Goal: Check status: Check status

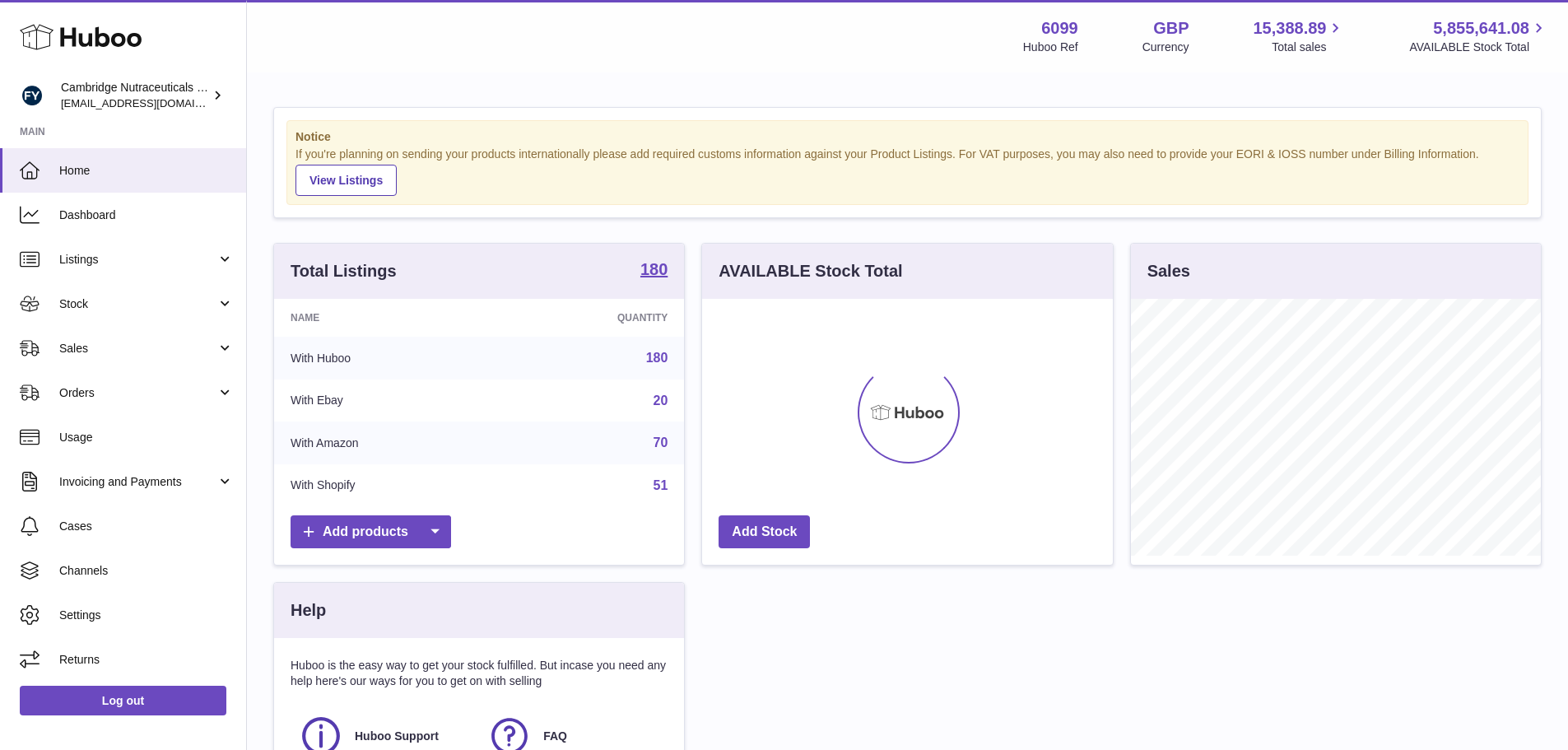
scroll to position [257, 410]
click at [78, 305] on span "Stock" at bounding box center [138, 304] width 157 height 16
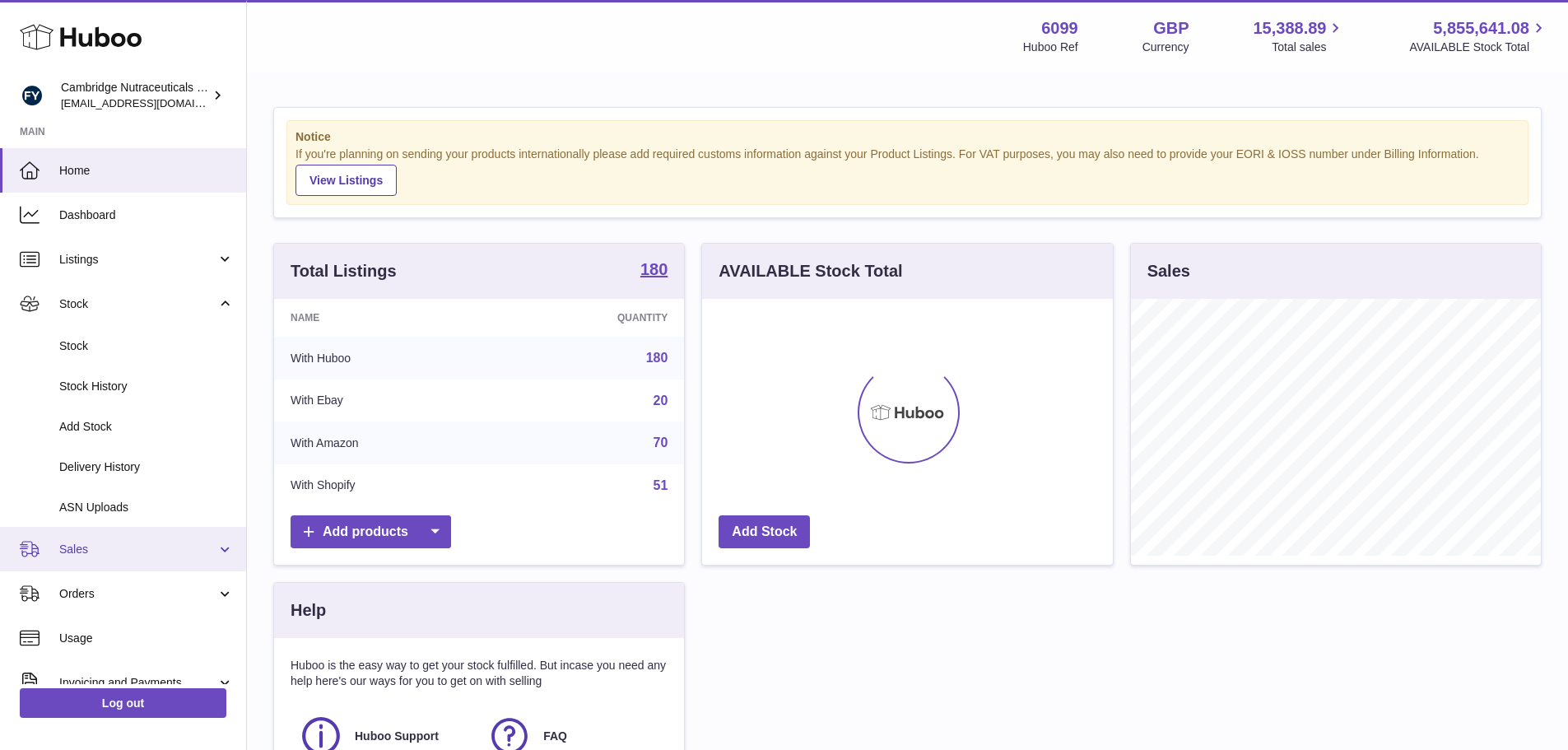
click at [104, 550] on span "Sales" at bounding box center [138, 550] width 157 height 16
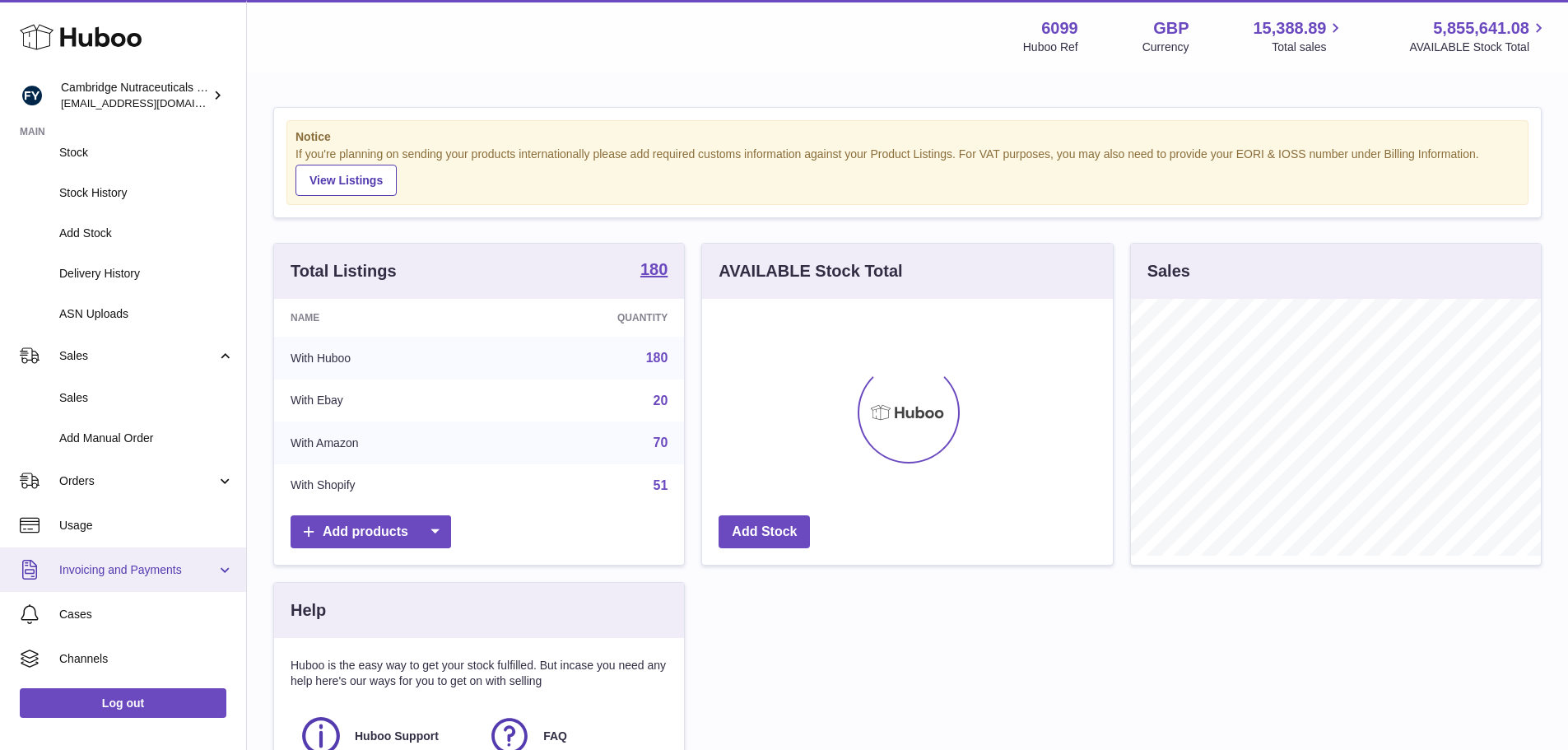
scroll to position [247, 0]
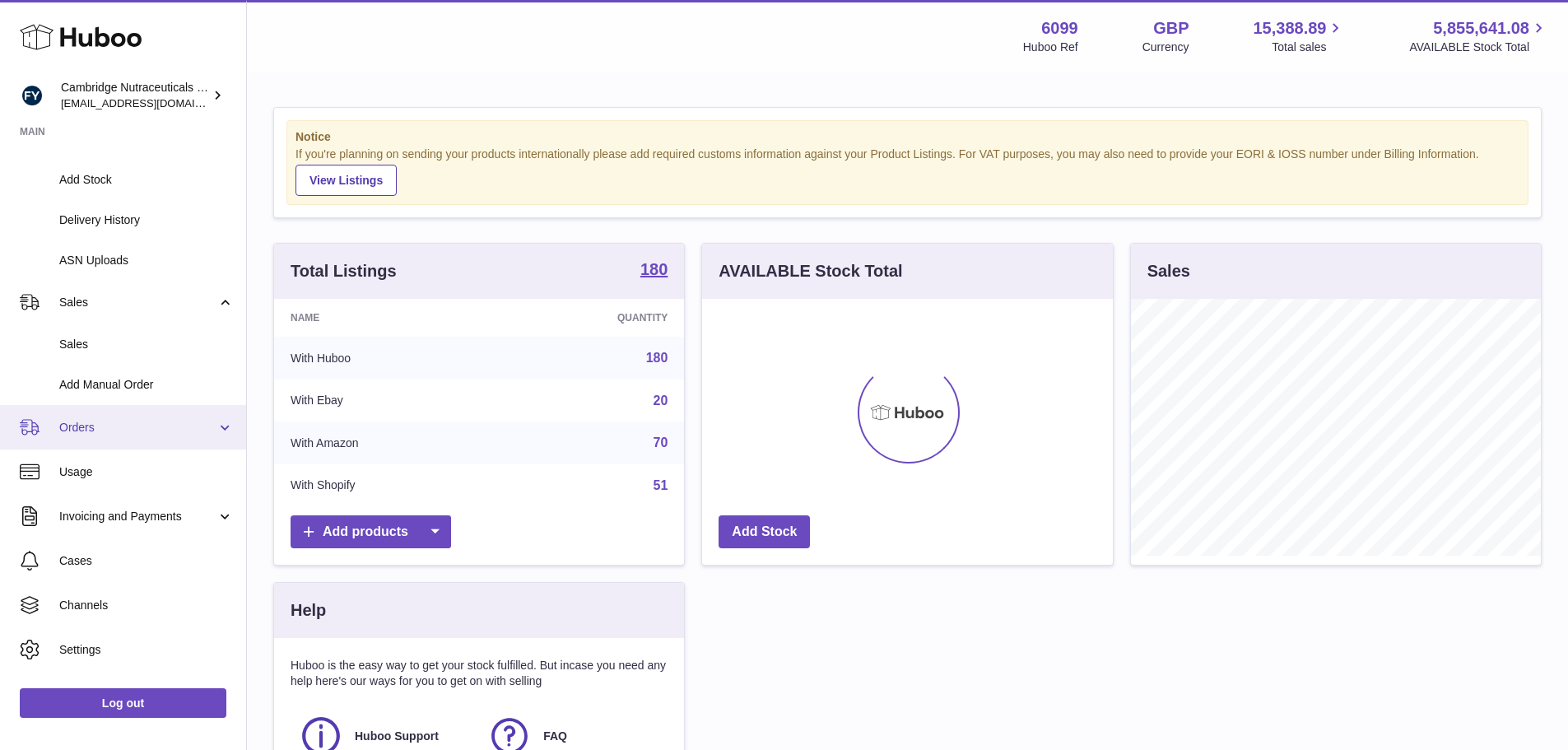
click at [92, 433] on span "Orders" at bounding box center [138, 428] width 157 height 16
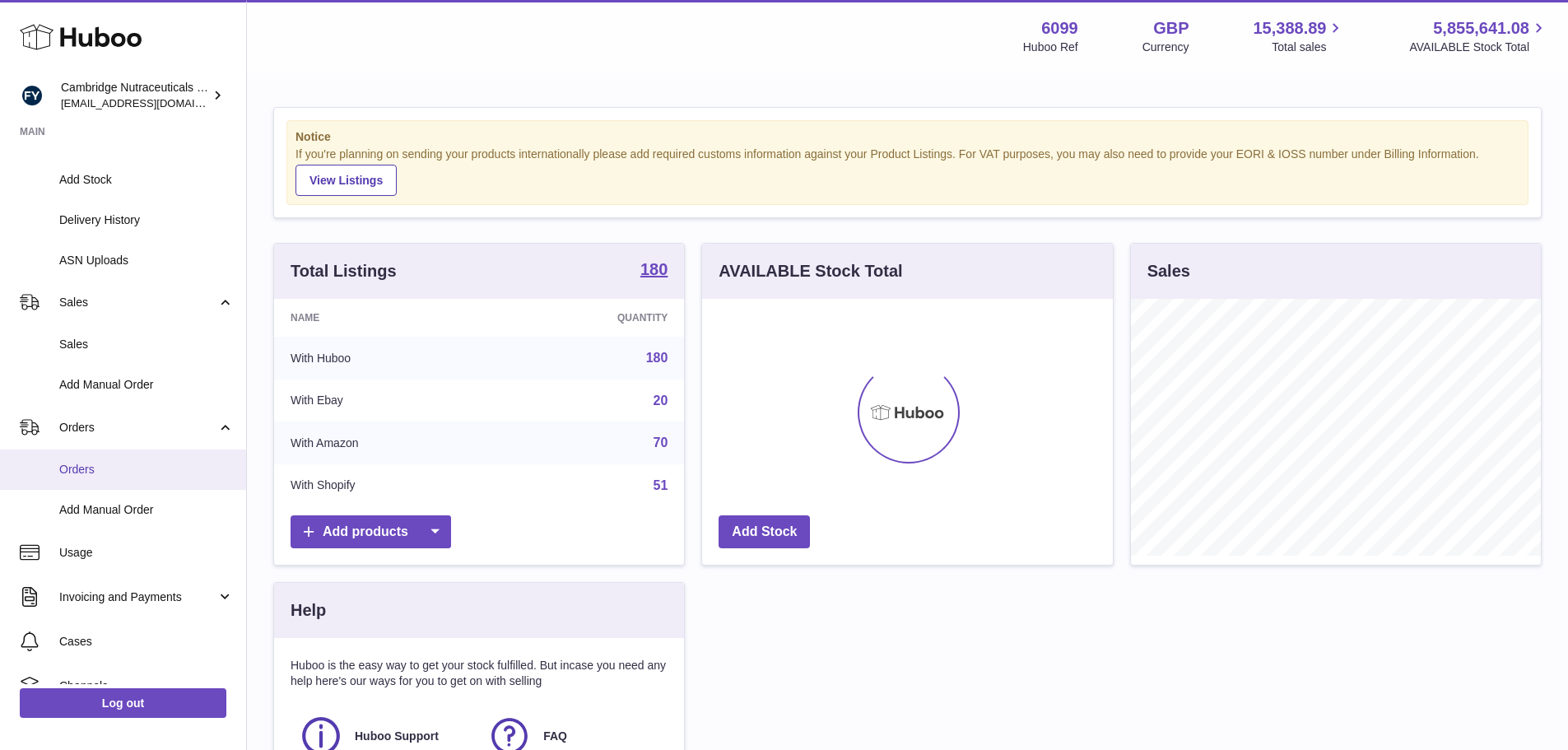
click at [102, 480] on link "Orders" at bounding box center [123, 470] width 246 height 40
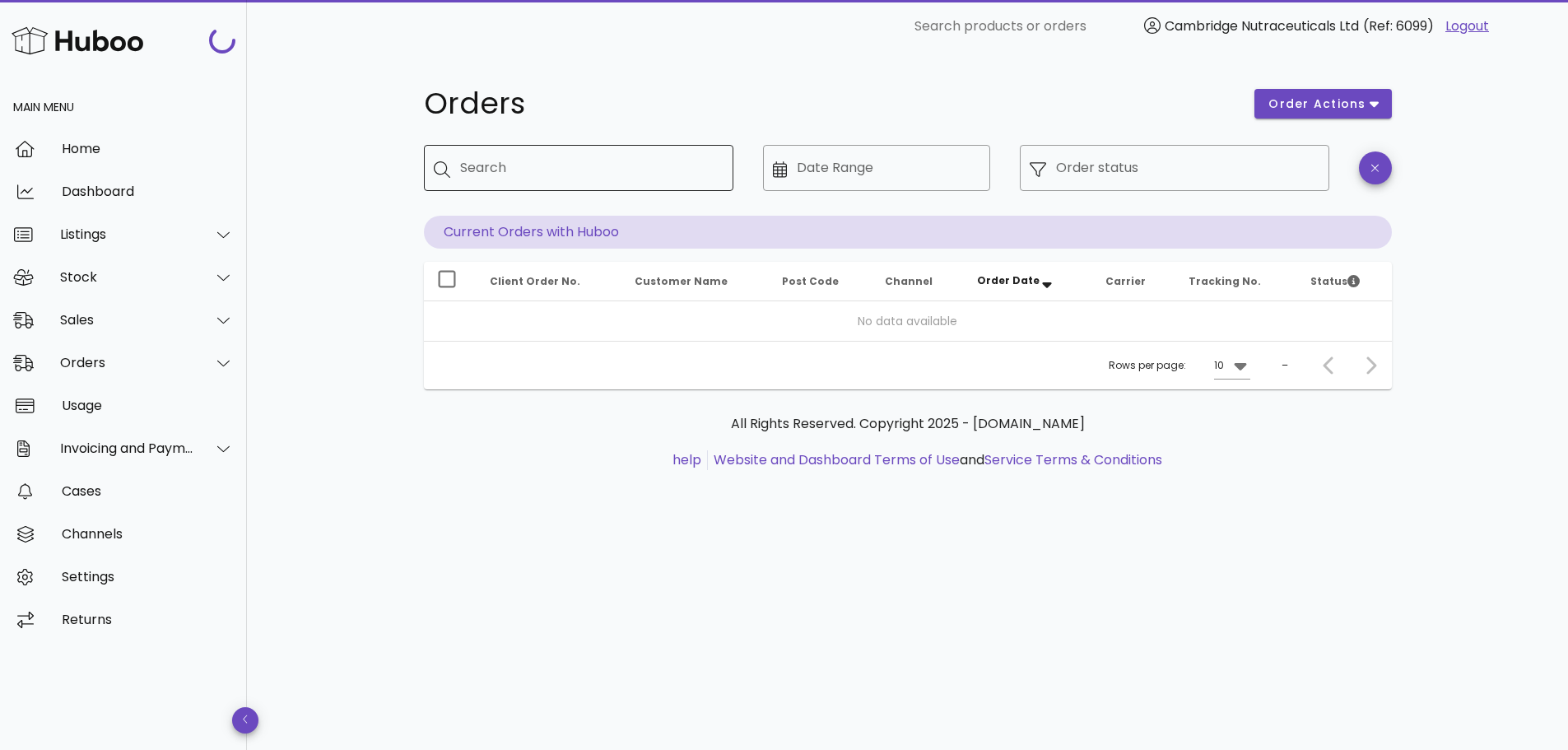
click at [558, 177] on input "Search" at bounding box center [590, 168] width 260 height 26
click at [334, 157] on div "Orders order actions ​ Search ​ Date Range ​ Order status Current Orders with H…" at bounding box center [907, 401] width 1321 height 697
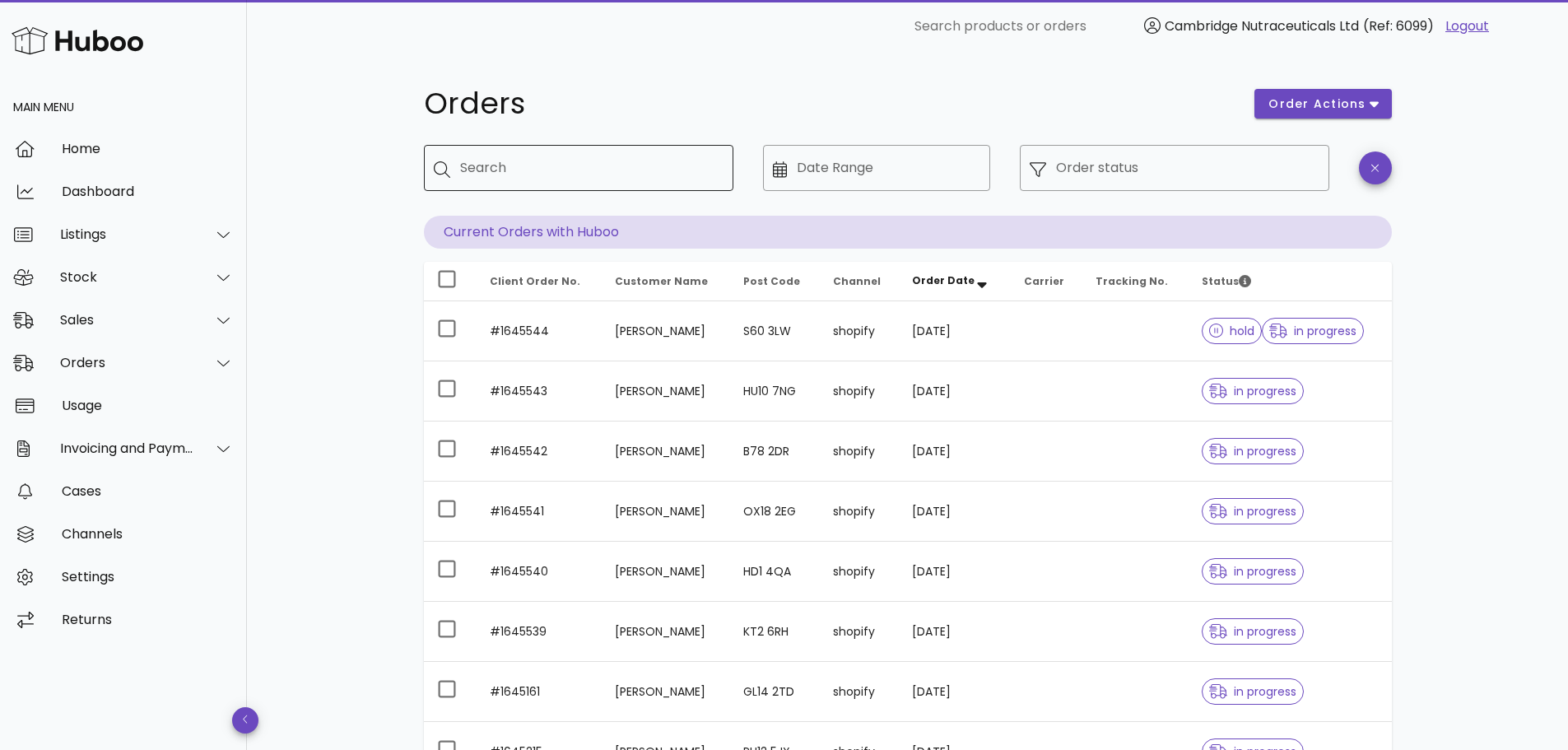
click at [522, 156] on input "Search" at bounding box center [590, 168] width 260 height 26
type input "*****"
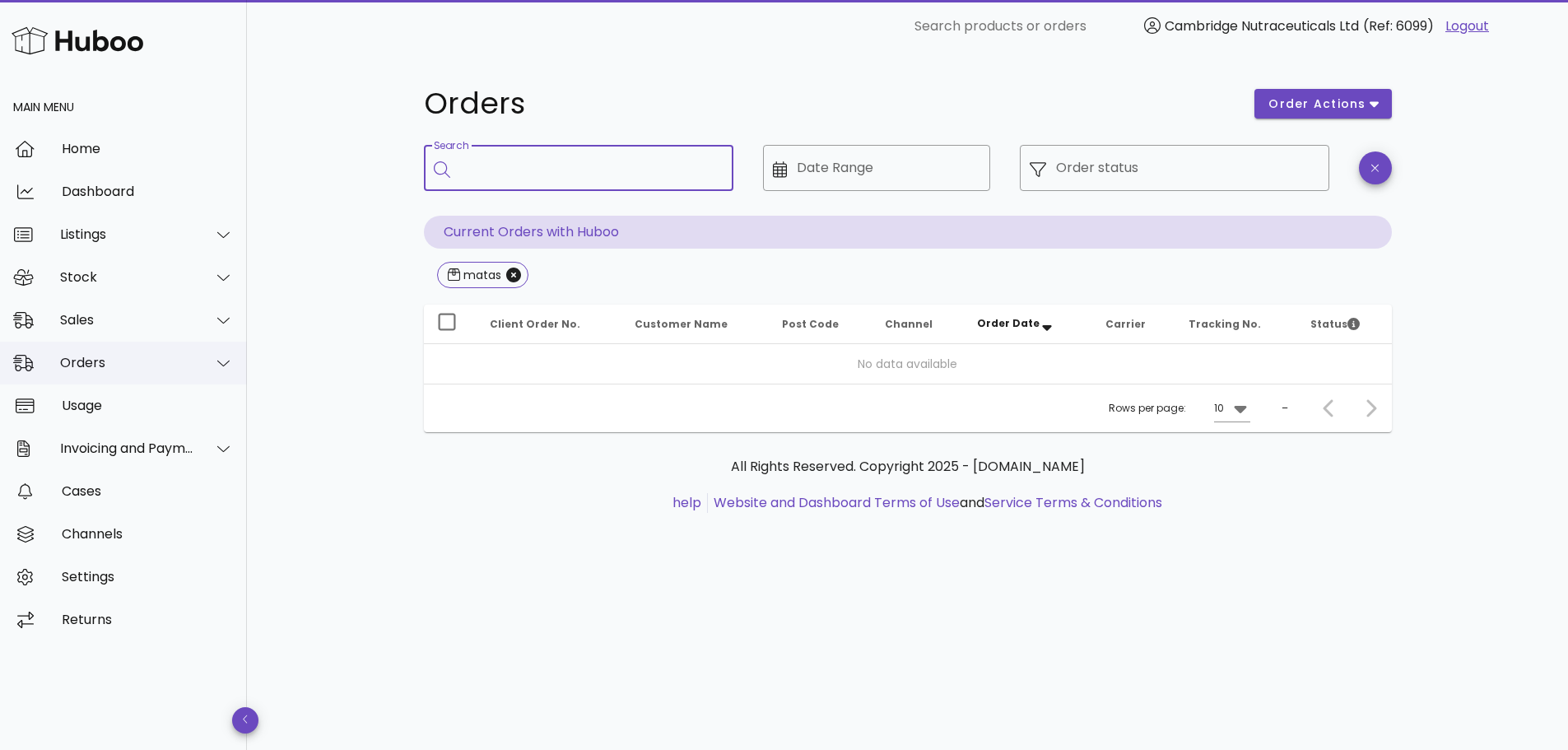
click at [84, 364] on div "Orders" at bounding box center [127, 362] width 134 height 16
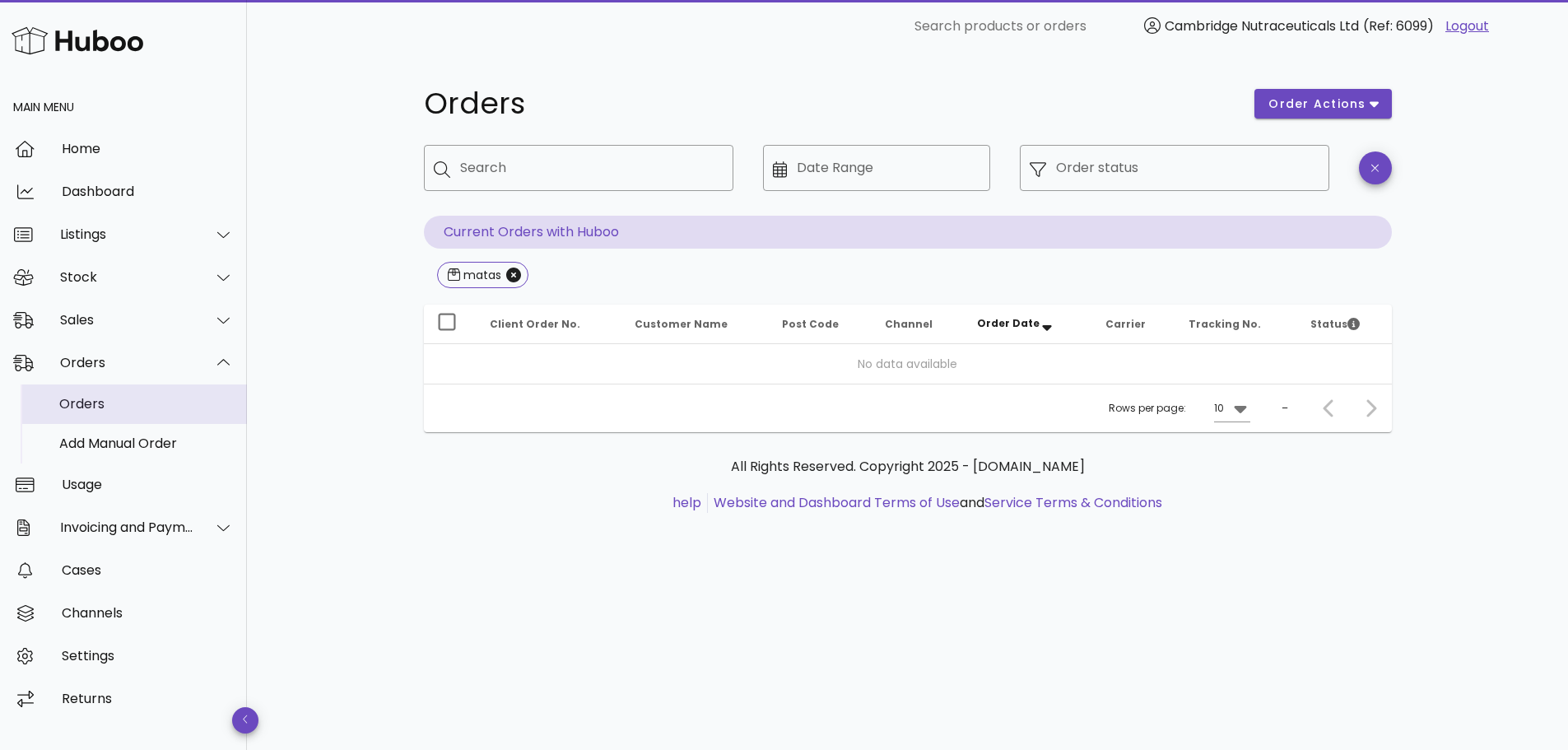
click at [90, 408] on div "Orders" at bounding box center [146, 403] width 174 height 16
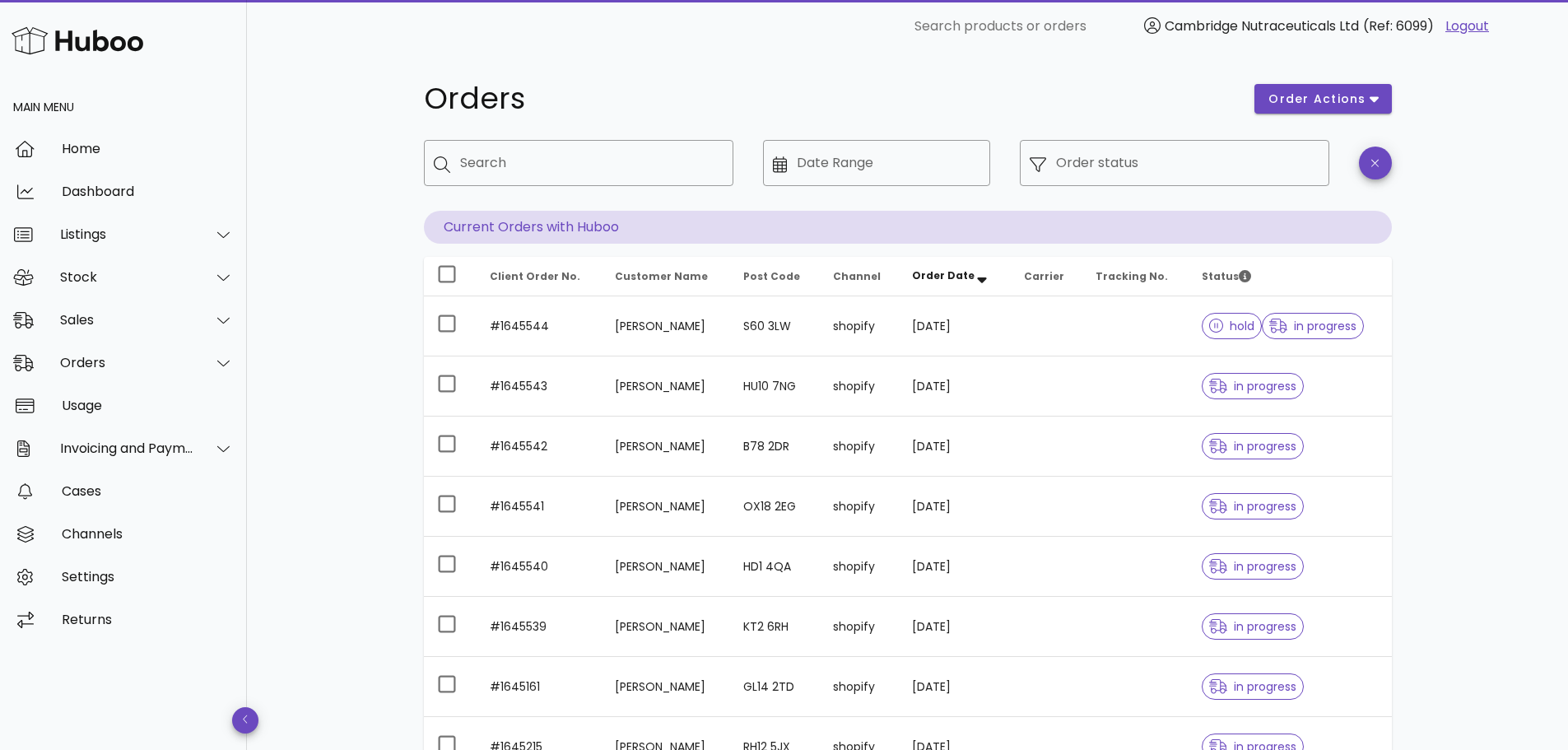
scroll to position [4, 0]
click at [123, 317] on div "Sales" at bounding box center [127, 320] width 134 height 16
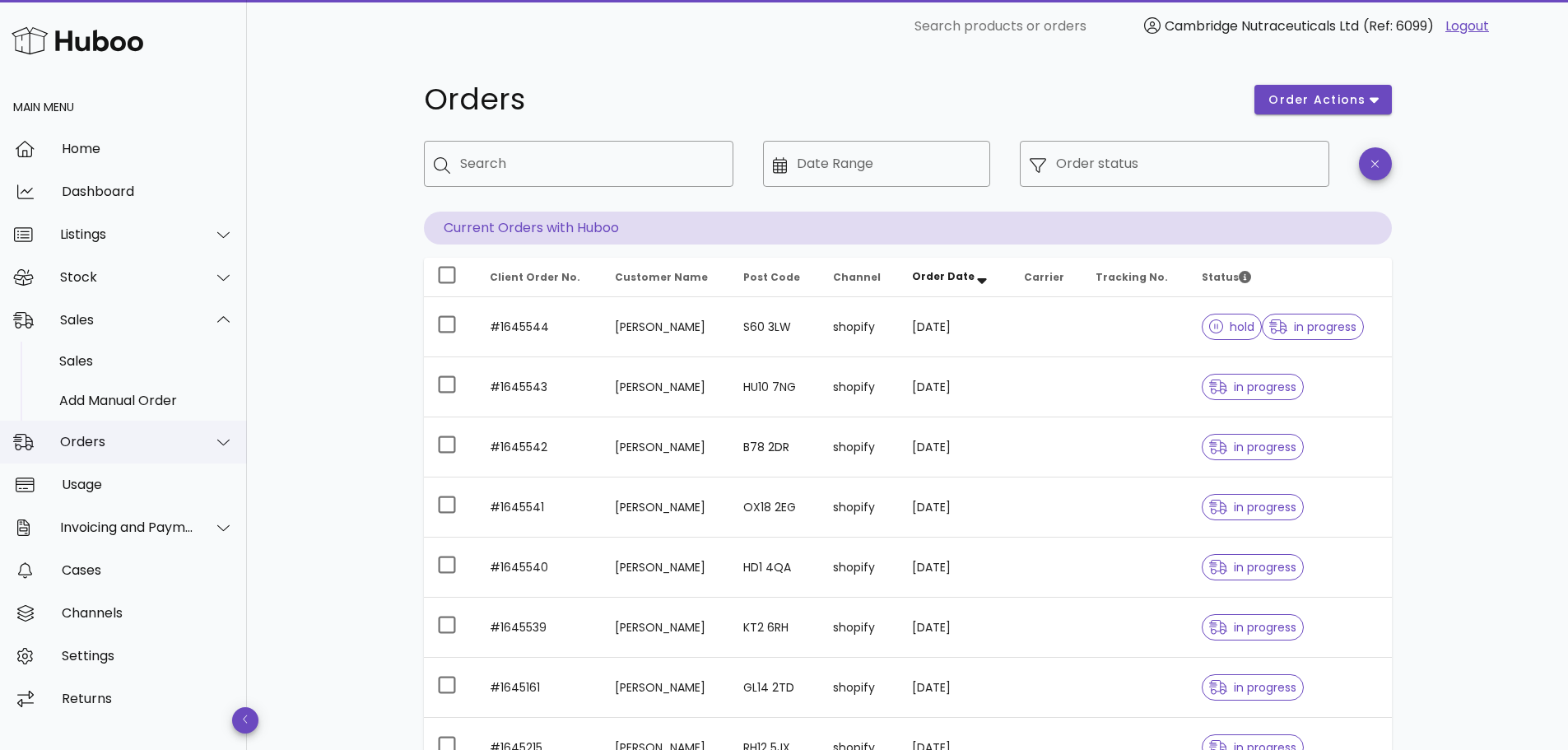
click at [96, 449] on div "Orders" at bounding box center [127, 442] width 134 height 16
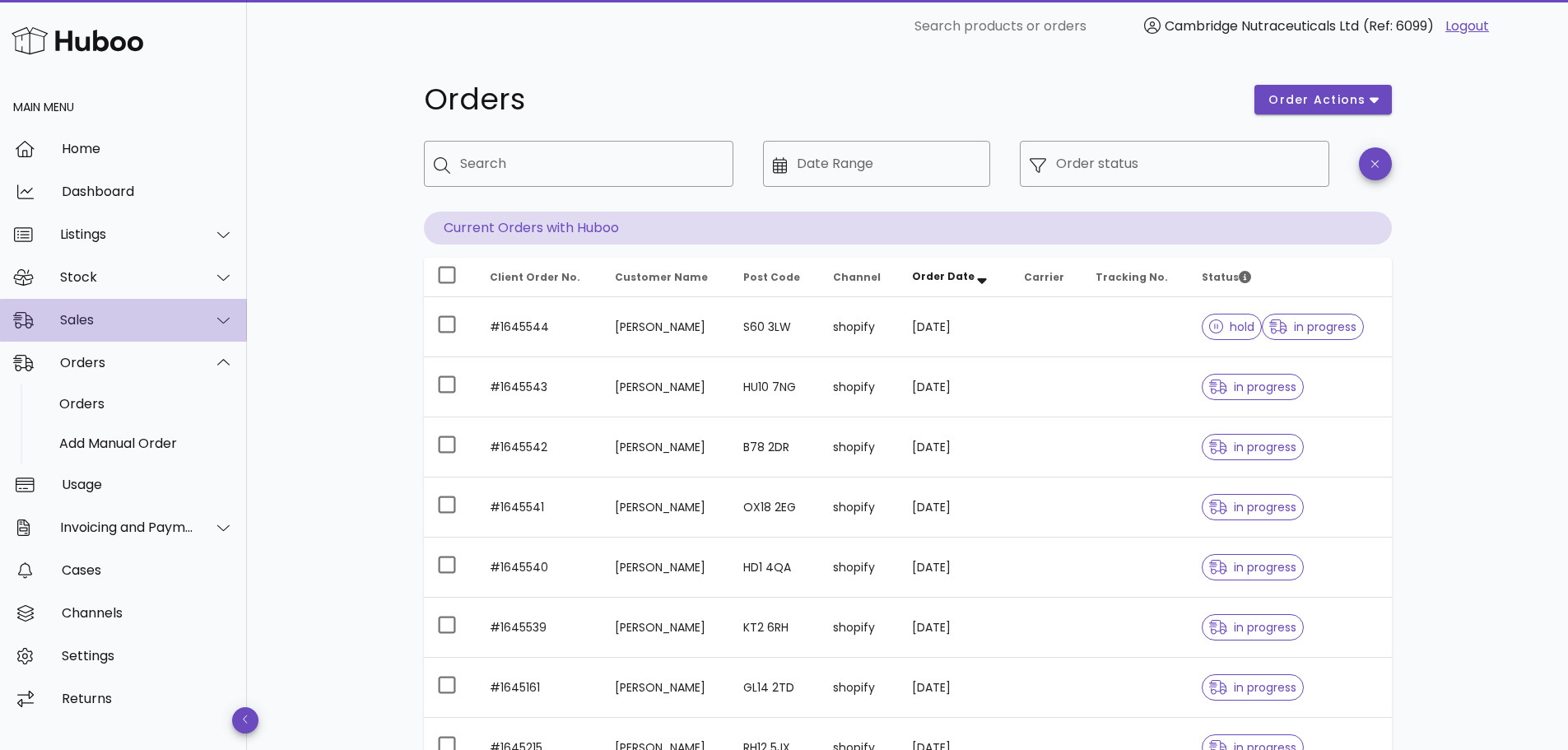
click at [97, 327] on div "Sales" at bounding box center [127, 320] width 134 height 16
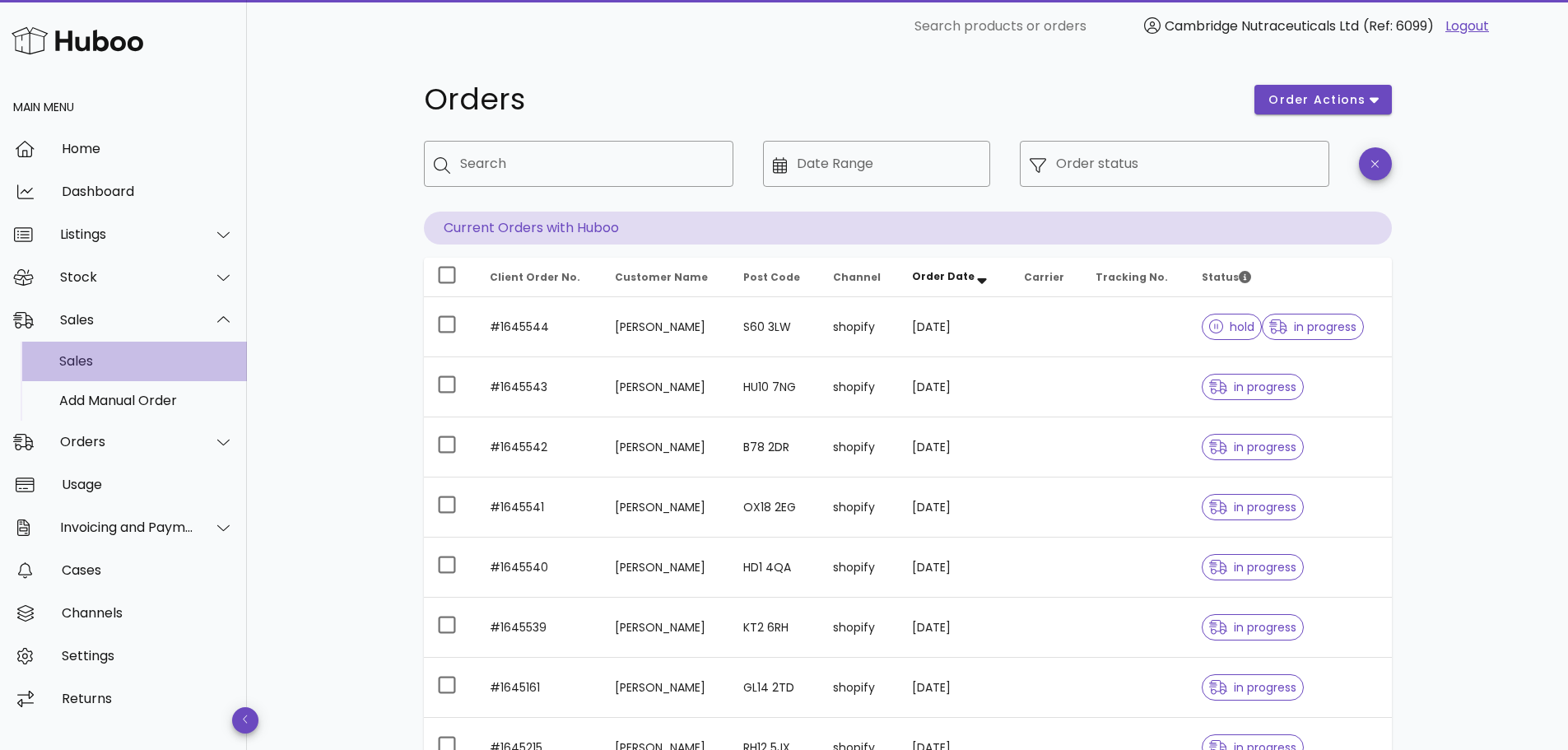
click at [102, 361] on div "Sales" at bounding box center [146, 361] width 174 height 16
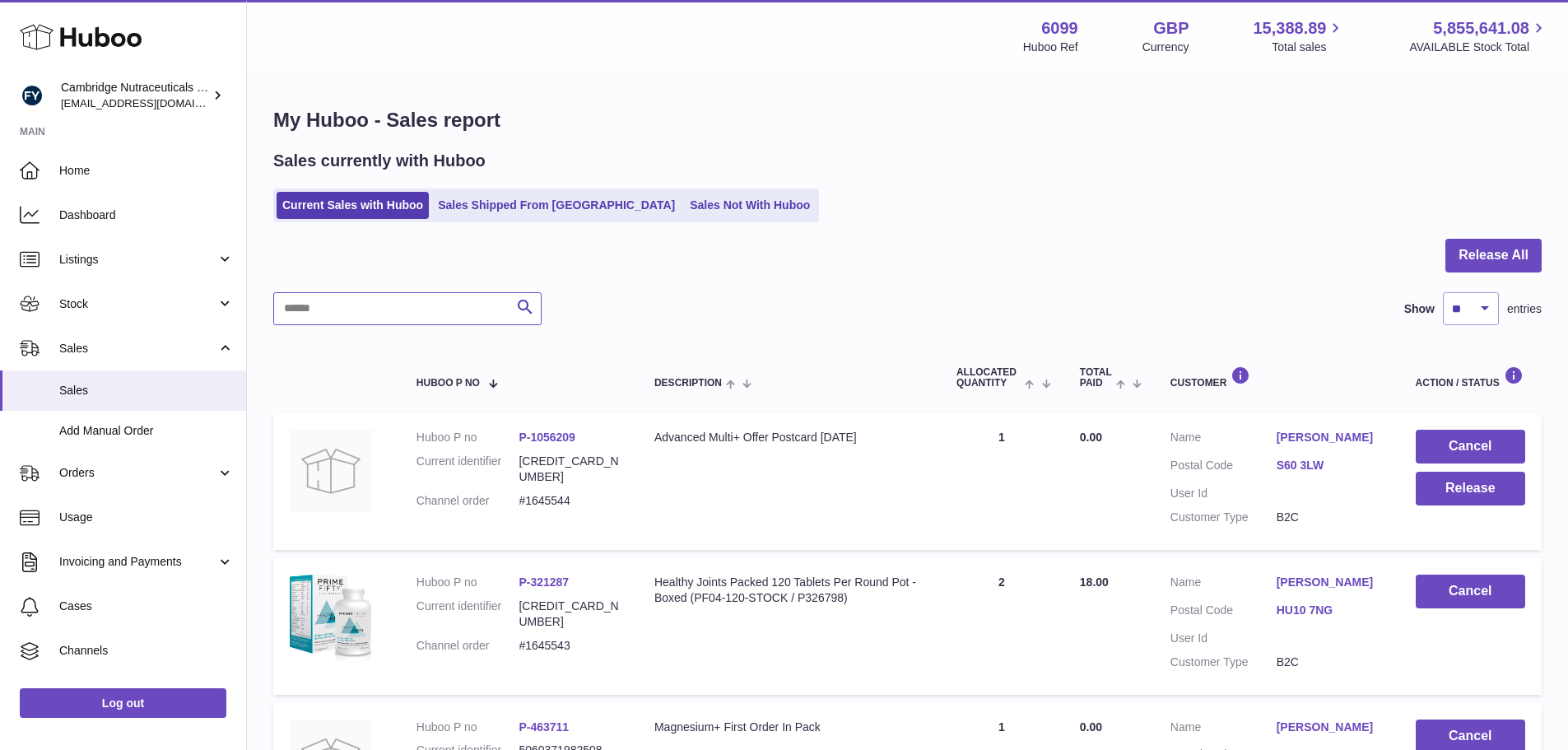
click at [409, 322] on input "text" at bounding box center [408, 308] width 268 height 33
type input "*****"
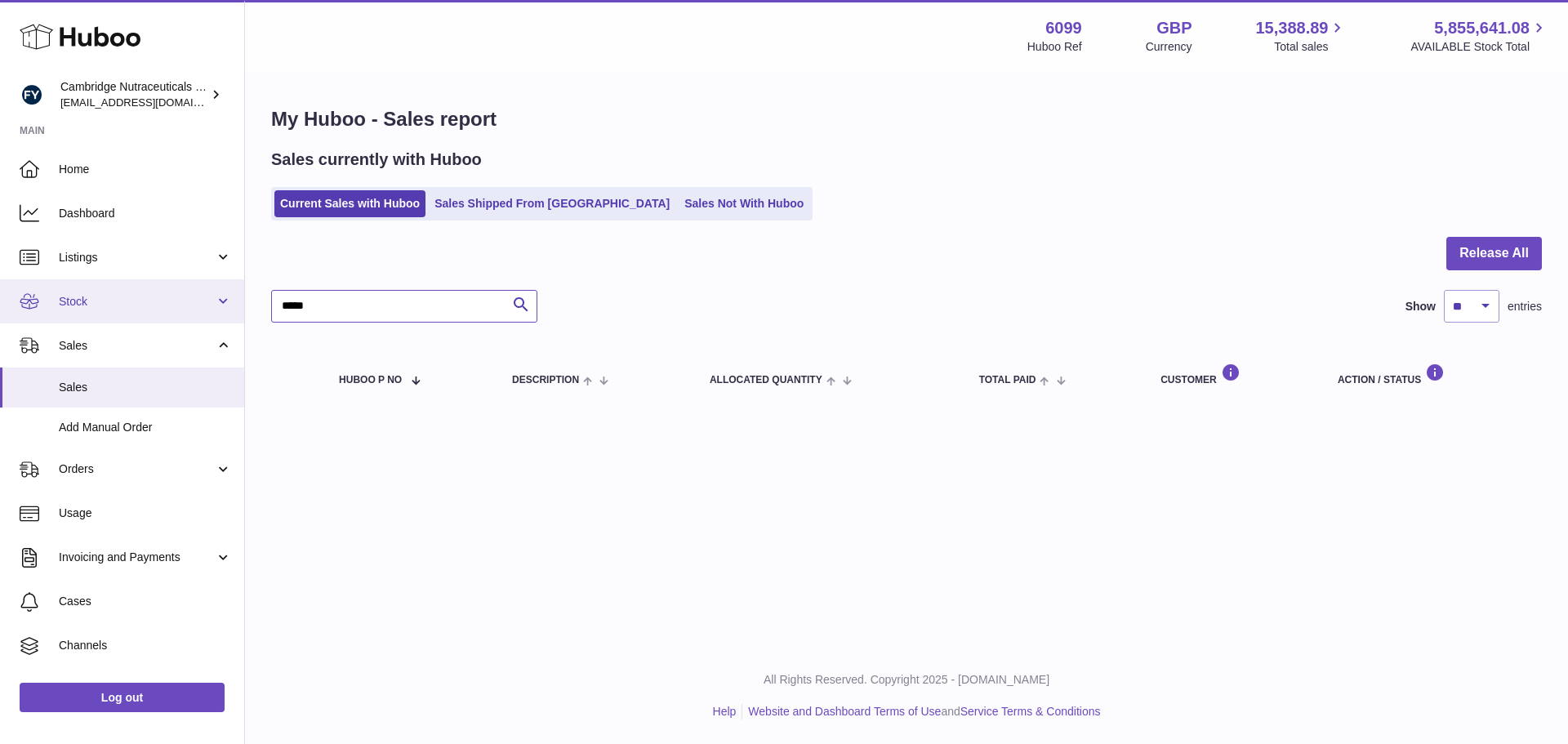
drag, startPoint x: 430, startPoint y: 292, endPoint x: 237, endPoint y: 294, distance: 193.0
click at [239, 294] on div "Huboo Cambridge Nutraceuticals Ltd huboo@camnutra.com Main Home Dashboard Listi…" at bounding box center [784, 372] width 1568 height 744
click at [893, 211] on div "Current Sales with Huboo Sales Shipped From Huboo Sales Not With Huboo" at bounding box center [907, 203] width 1271 height 34
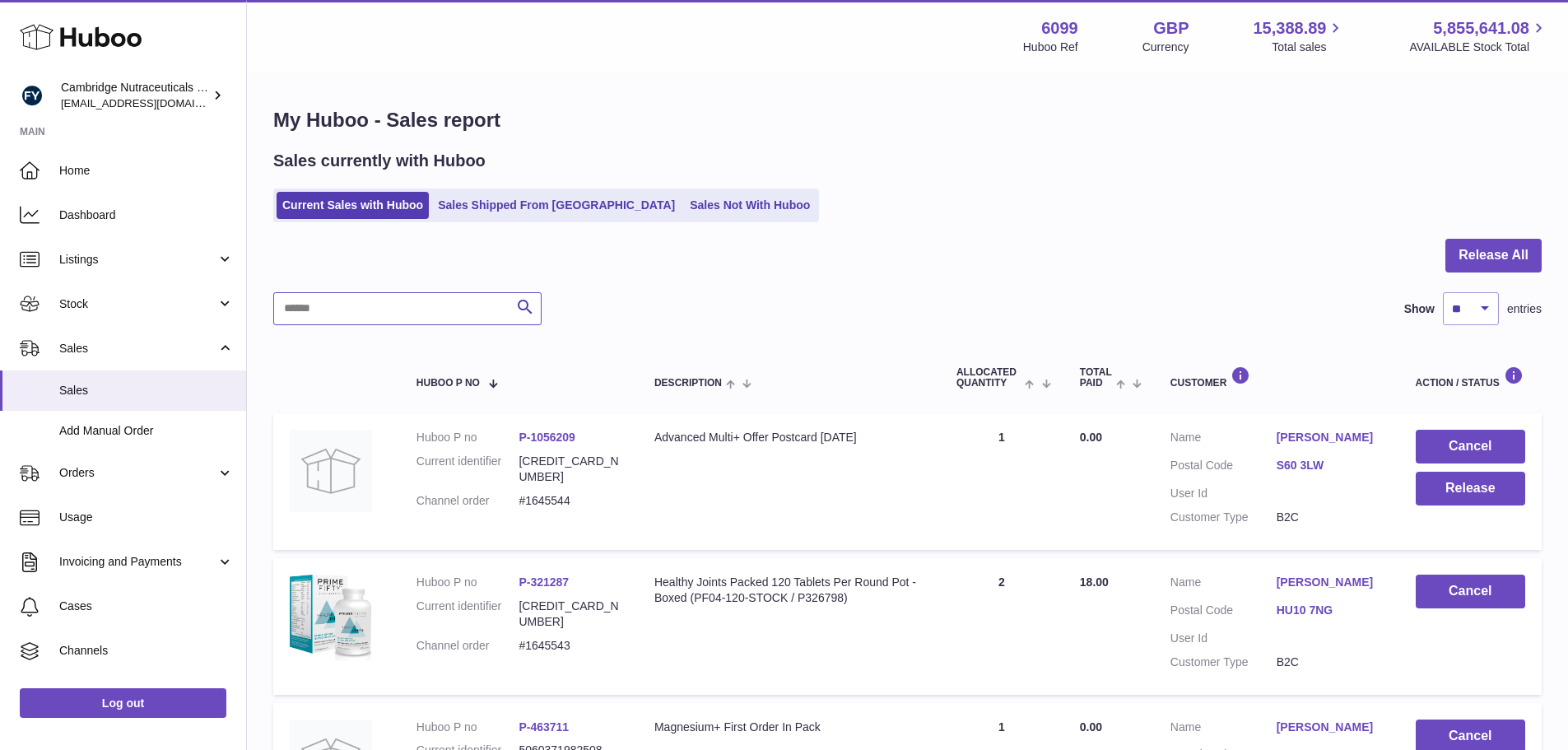
click at [476, 314] on input "text" at bounding box center [408, 308] width 268 height 33
click at [750, 263] on div at bounding box center [908, 265] width 1268 height 53
click at [505, 203] on link "Sales Shipped From [GEOGRAPHIC_DATA]" at bounding box center [556, 205] width 248 height 27
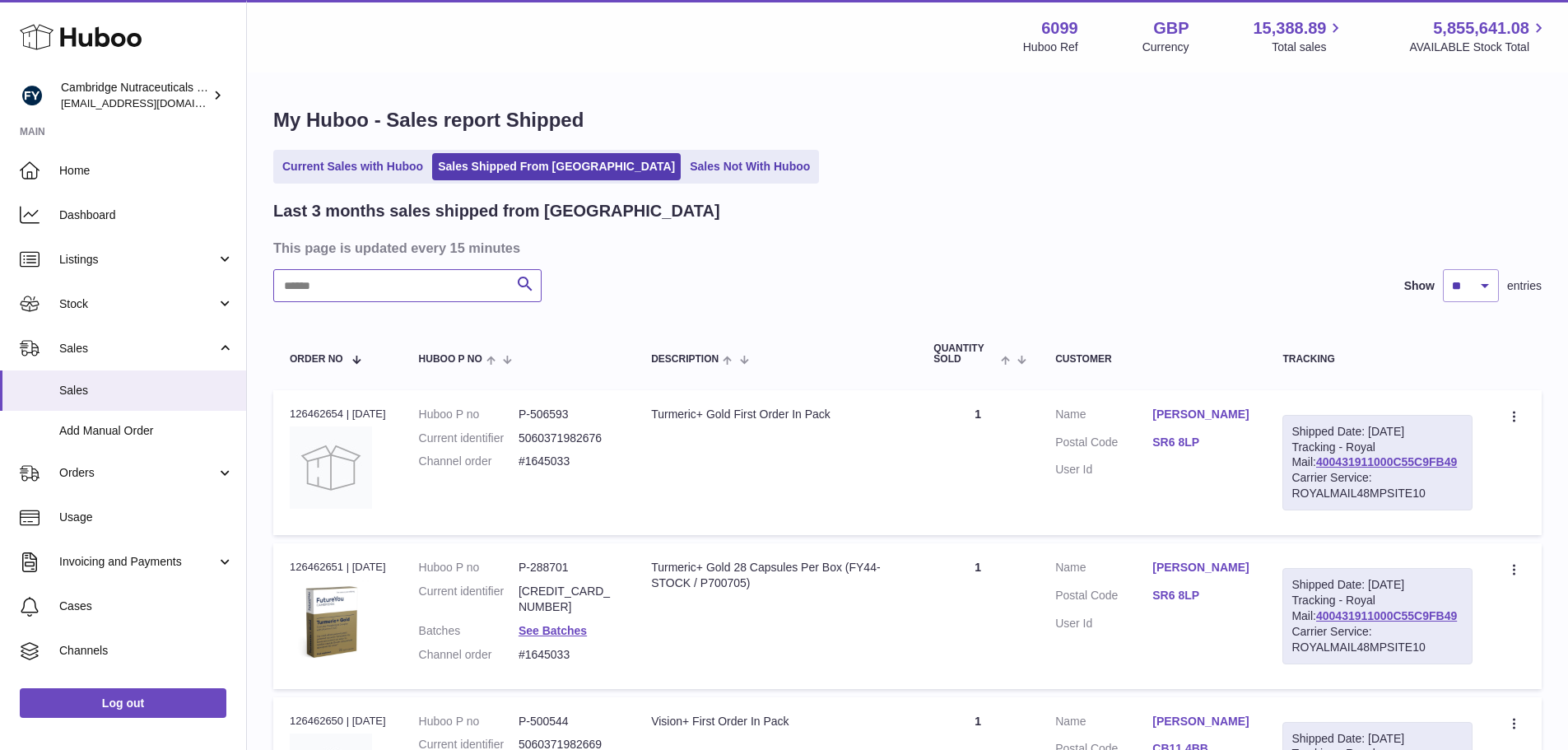
click at [401, 288] on input "text" at bounding box center [408, 286] width 268 height 33
type input "*****"
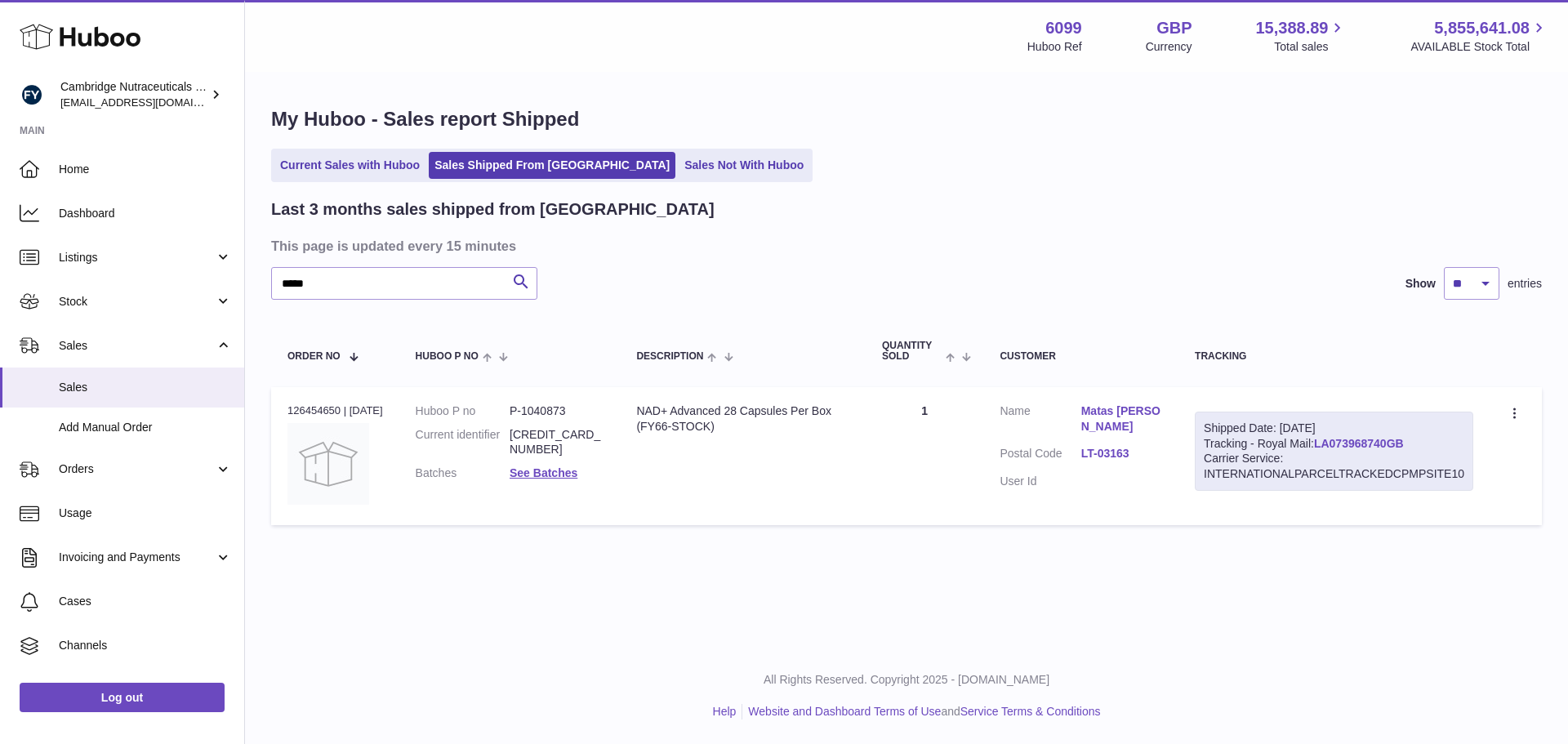
click at [1384, 446] on link "LA073968740GB" at bounding box center [1359, 442] width 90 height 13
drag, startPoint x: 1421, startPoint y: 441, endPoint x: 1319, endPoint y: 448, distance: 102.2
click at [1319, 448] on div "Shipped Date: [DATE] Tracking - Royal Mail: LA073968740GB Carrier Service: INTE…" at bounding box center [1334, 451] width 278 height 80
click at [1442, 442] on div "Shipped Date: [DATE] Tracking - Royal Mail: LA073968740GB Carrier Service: INTE…" at bounding box center [1334, 451] width 278 height 80
drag, startPoint x: 1439, startPoint y: 443, endPoint x: 1189, endPoint y: 460, distance: 250.6
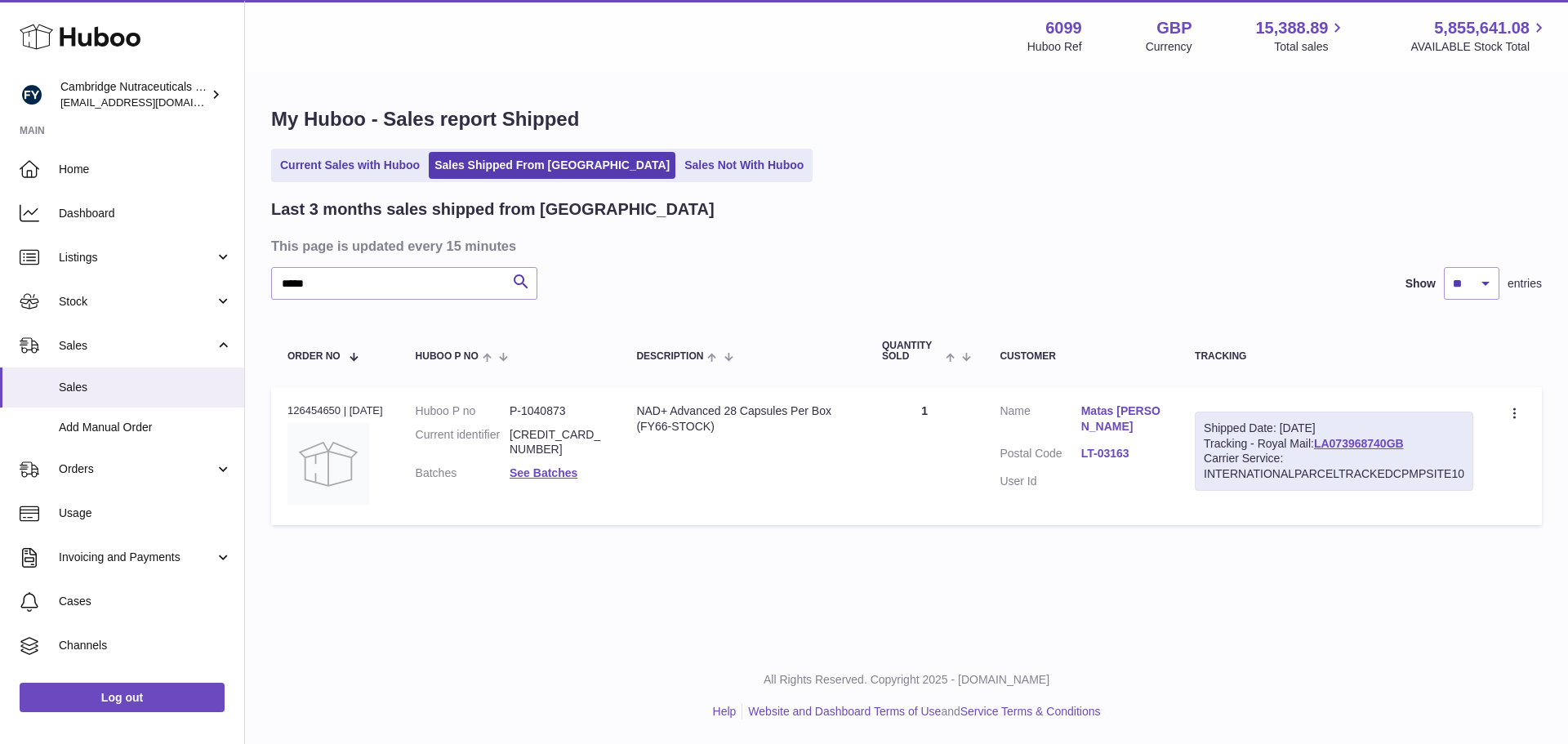
click at [1197, 448] on div "Shipped Date: [DATE] Tracking - Royal Mail: LA073968740GB Carrier Service: INTE…" at bounding box center [1334, 451] width 278 height 80
copy div "Tracking - Royal Mail: LA073968740GB"
